Goal: Task Accomplishment & Management: Complete application form

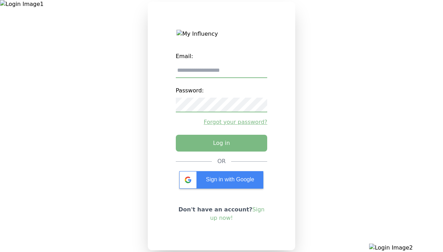
click at [221, 73] on input "email" at bounding box center [222, 70] width 92 height 15
type input "**********"
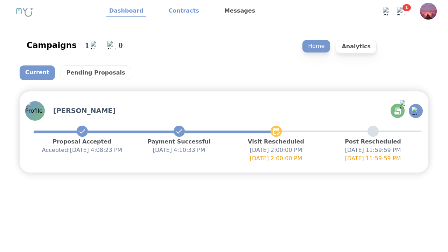
click at [180, 11] on link "Contracts" at bounding box center [184, 11] width 36 height 12
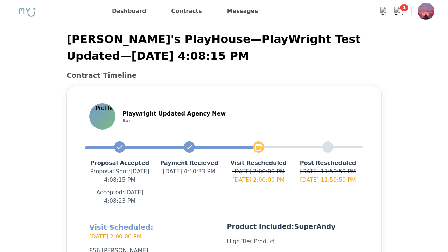
scroll to position [167, 0]
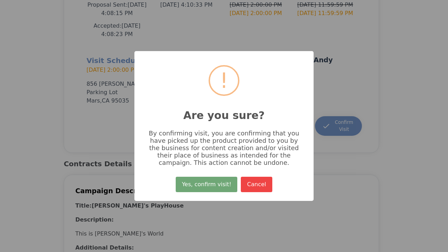
click at [208, 187] on button "Yes, confirm visit!" at bounding box center [207, 184] width 62 height 15
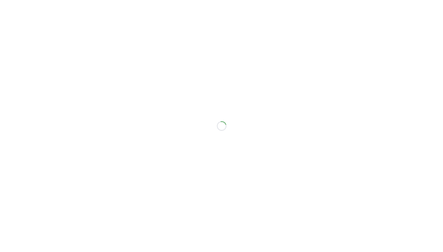
scroll to position [158, 0]
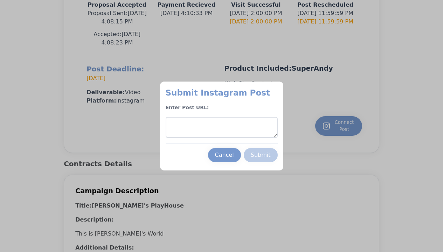
click at [221, 128] on textarea at bounding box center [222, 127] width 112 height 21
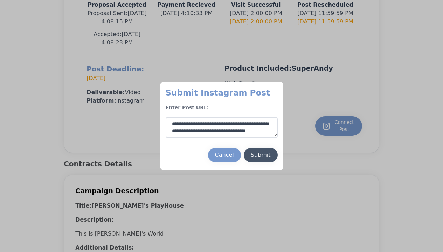
type textarea "**********"
click at [261, 155] on div "Submit" at bounding box center [261, 155] width 20 height 8
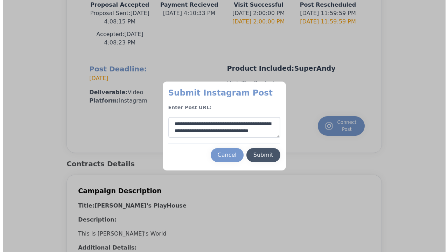
scroll to position [11, 0]
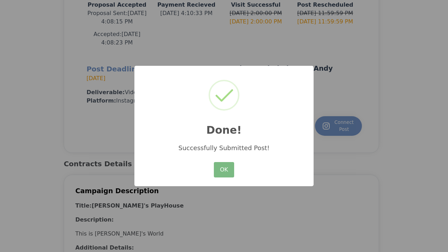
click at [224, 170] on button "OK" at bounding box center [224, 169] width 20 height 15
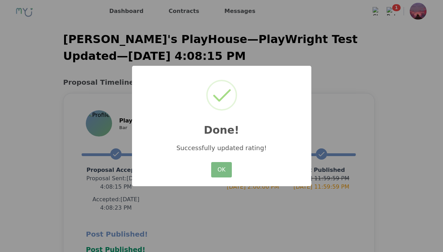
scroll to position [186, 0]
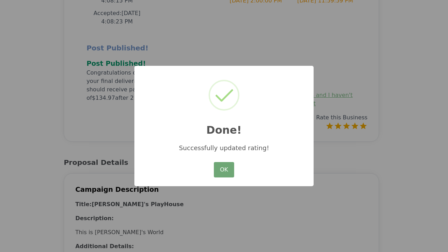
click at [224, 170] on button "OK" at bounding box center [224, 169] width 20 height 15
